Goal: Task Accomplishment & Management: Manage account settings

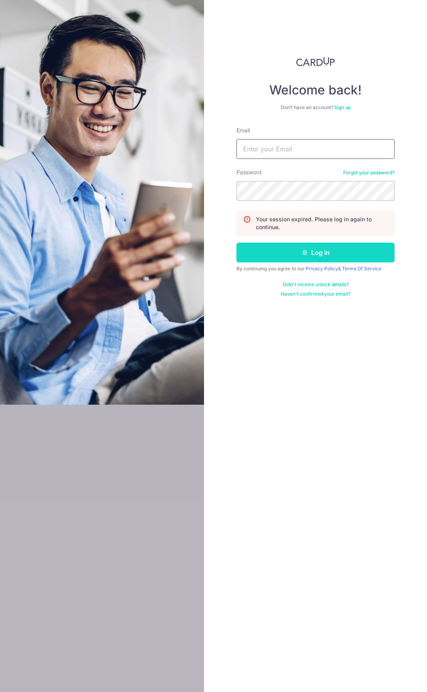
type input "[EMAIL_ADDRESS][DOMAIN_NAME]"
click at [313, 256] on button "Log in" at bounding box center [315, 253] width 158 height 20
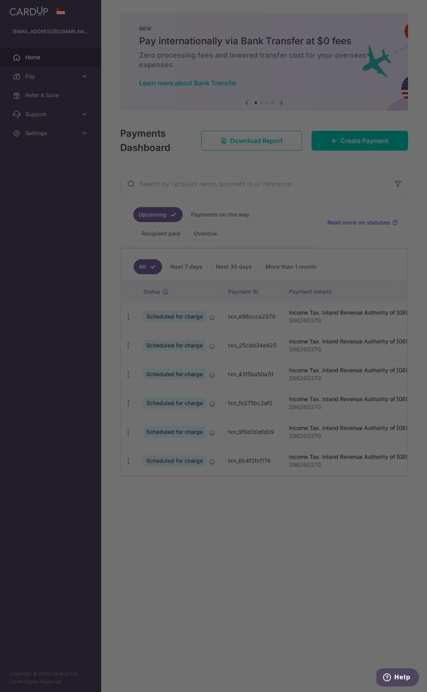
click at [351, 278] on div at bounding box center [215, 349] width 431 height 699
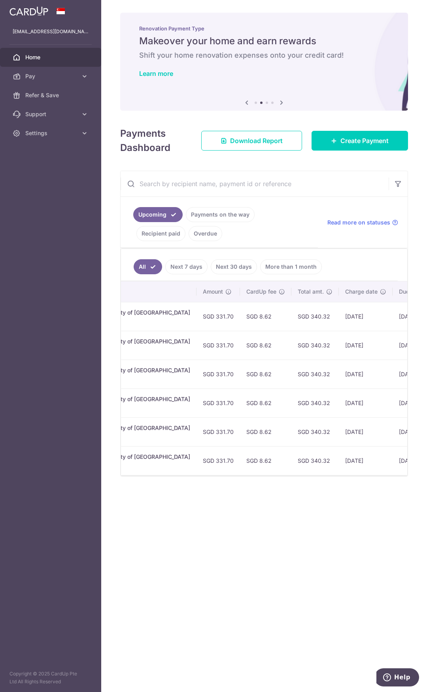
scroll to position [0, 237]
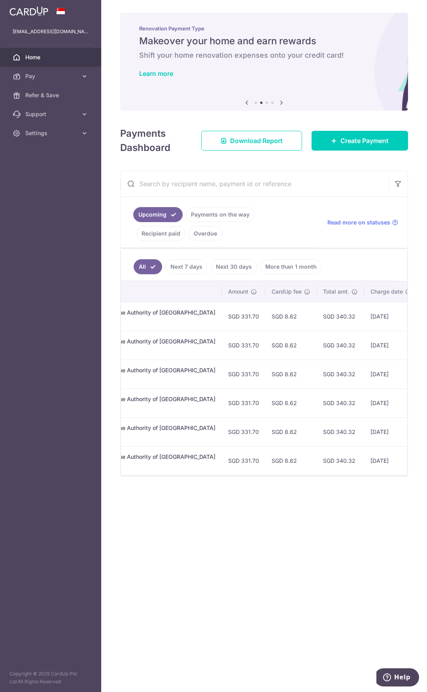
click at [200, 260] on link "Next 7 days" at bounding box center [186, 266] width 42 height 15
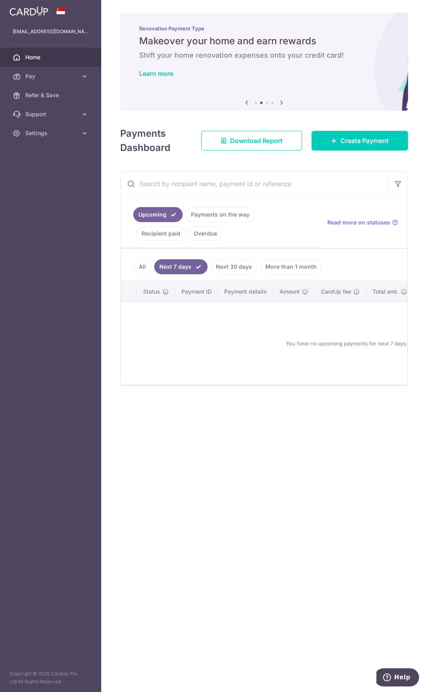
click at [233, 264] on link "Next 30 days" at bounding box center [234, 266] width 46 height 15
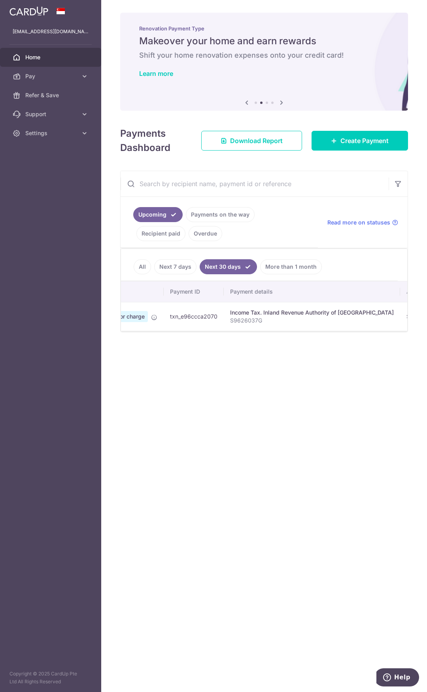
scroll to position [0, 0]
click at [290, 263] on link "More than 1 month" at bounding box center [291, 266] width 62 height 15
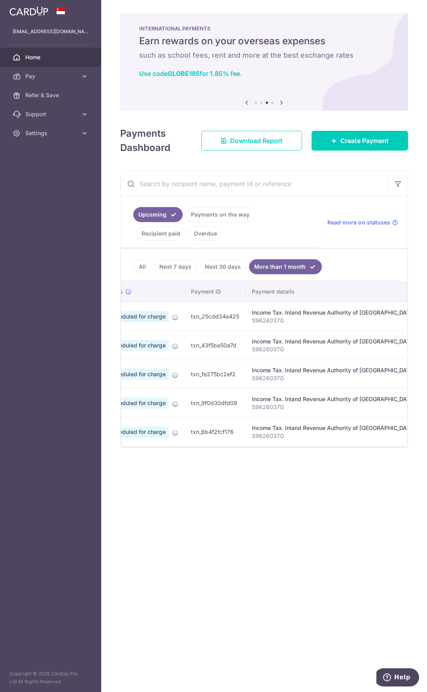
scroll to position [0, 18]
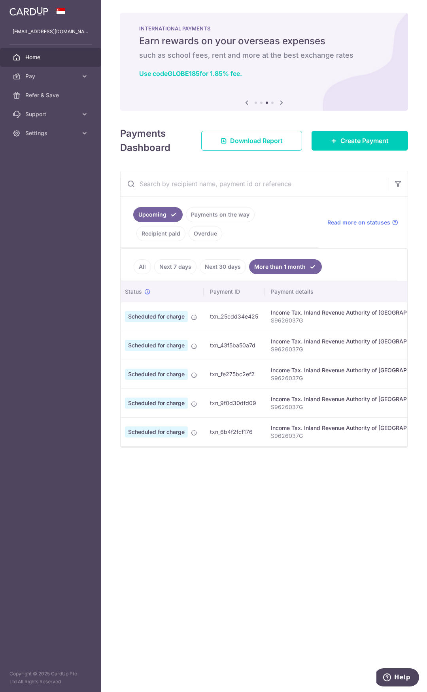
click at [185, 226] on link "Recipient paid" at bounding box center [160, 233] width 49 height 15
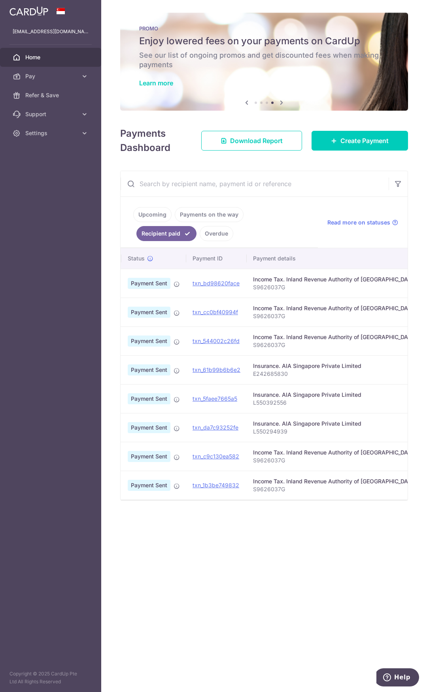
scroll to position [0, 0]
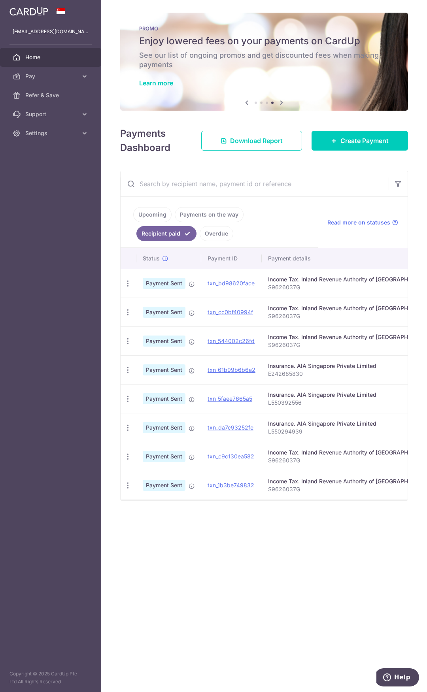
click at [44, 60] on span "Home" at bounding box center [51, 57] width 52 height 8
